Goal: Task Accomplishment & Management: Manage account settings

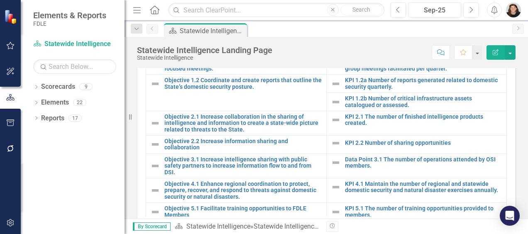
scroll to position [357, 0]
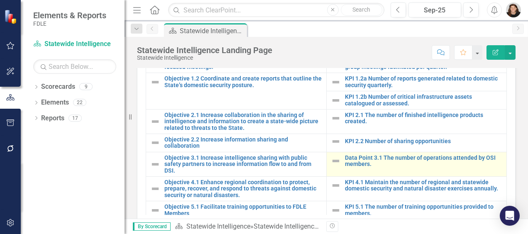
click at [470, 152] on td "Data Point 3.1 The number of operations attended by OSI members. Edit Edit Meas…" at bounding box center [416, 164] width 181 height 24
click at [472, 155] on link "Data Point 3.1 The number of operations attended by OSI members." at bounding box center [424, 161] width 158 height 13
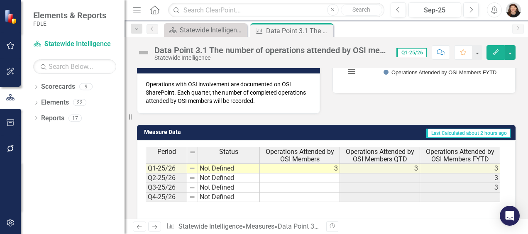
scroll to position [198, 0]
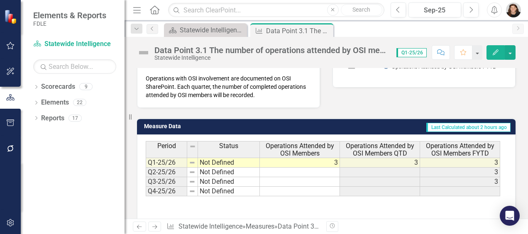
click at [337, 162] on td "3" at bounding box center [300, 163] width 80 height 10
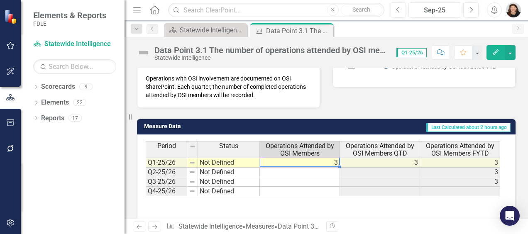
click at [337, 162] on td "3" at bounding box center [300, 163] width 80 height 10
type textarea "3"
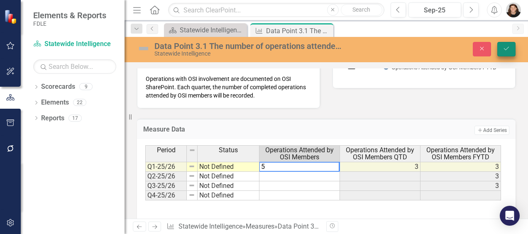
type textarea "5"
click at [509, 48] on icon "Save" at bounding box center [506, 49] width 7 height 6
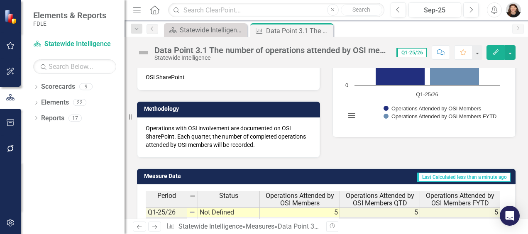
scroll to position [0, 0]
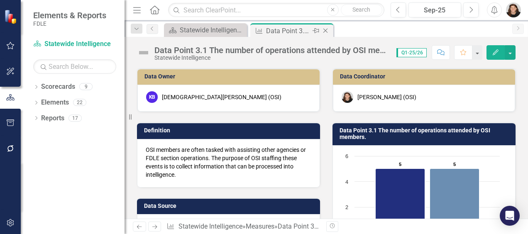
click at [323, 32] on icon "Close" at bounding box center [325, 30] width 8 height 7
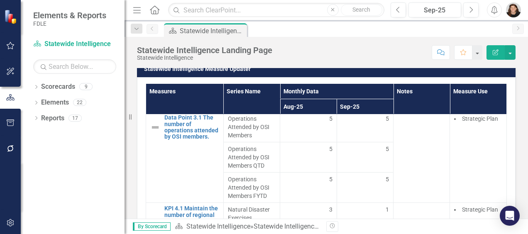
scroll to position [558, 0]
